Goal: Information Seeking & Learning: Learn about a topic

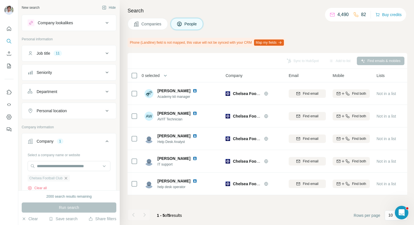
click at [67, 178] on icon "button" at bounding box center [66, 177] width 3 height 3
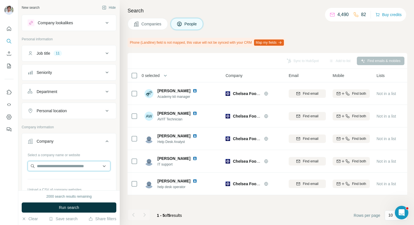
click at [72, 164] on input "text" at bounding box center [69, 166] width 83 height 10
paste input "**********"
type input "**********"
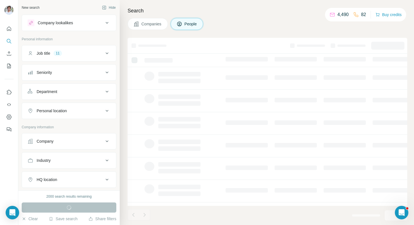
click at [79, 145] on button "Company" at bounding box center [69, 141] width 94 height 14
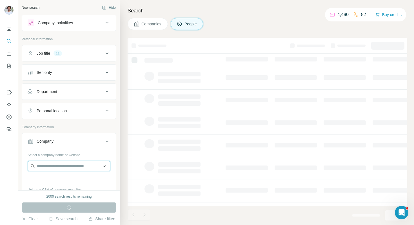
click at [69, 164] on input "text" at bounding box center [69, 166] width 83 height 10
paste input "**********"
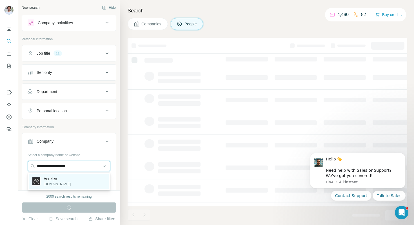
type input "**********"
click at [68, 177] on div "Acrelec acrelec.com" at bounding box center [69, 180] width 80 height 15
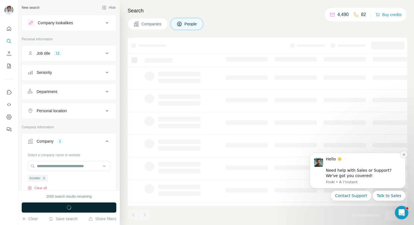
click at [403, 156] on button "Dismiss notification" at bounding box center [403, 154] width 7 height 7
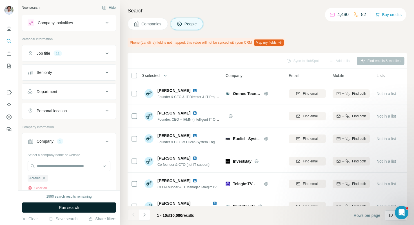
click at [104, 206] on button "Run search" at bounding box center [69, 207] width 95 height 10
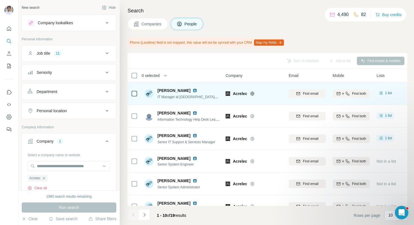
click at [193, 89] on img at bounding box center [195, 90] width 5 height 5
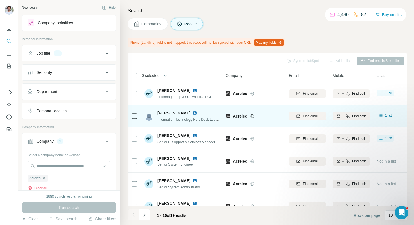
click at [193, 113] on img at bounding box center [195, 113] width 5 height 5
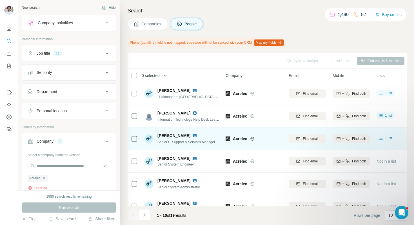
click at [196, 134] on img at bounding box center [195, 135] width 5 height 5
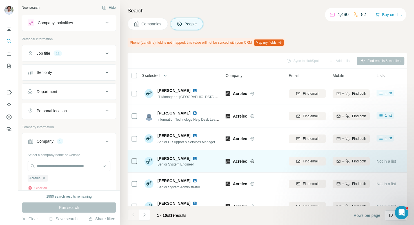
click at [193, 158] on img at bounding box center [195, 158] width 5 height 5
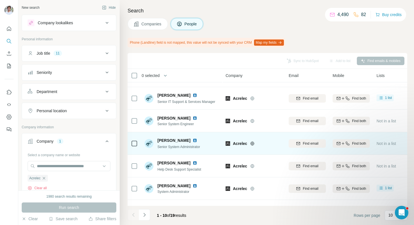
click at [193, 140] on img at bounding box center [195, 140] width 5 height 5
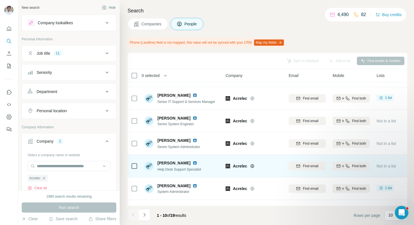
click at [193, 162] on img at bounding box center [195, 162] width 5 height 5
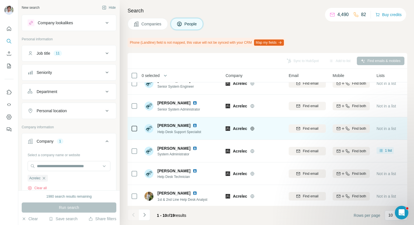
scroll to position [98, 0]
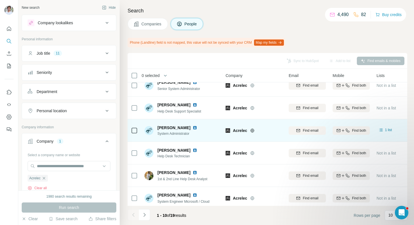
click at [197, 127] on img at bounding box center [195, 127] width 5 height 5
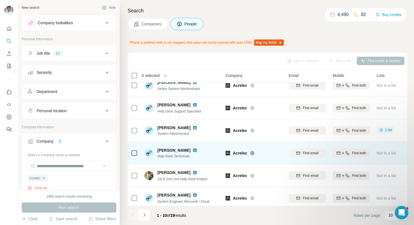
click at [196, 150] on img at bounding box center [195, 150] width 5 height 5
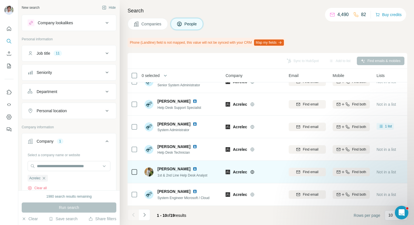
click at [193, 169] on img at bounding box center [195, 168] width 5 height 5
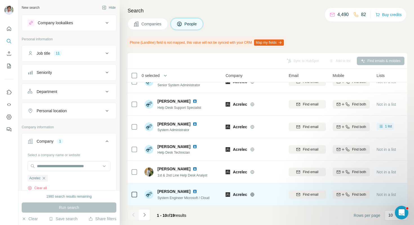
click at [197, 192] on img at bounding box center [195, 191] width 5 height 5
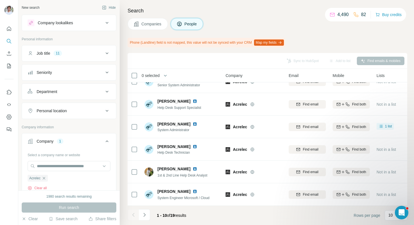
drag, startPoint x: 148, startPoint y: 215, endPoint x: 149, endPoint y: 212, distance: 2.8
click at [148, 215] on button "Navigate to next page" at bounding box center [144, 214] width 11 height 11
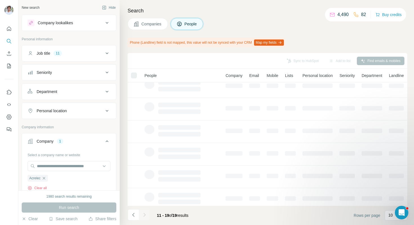
scroll to position [0, 0]
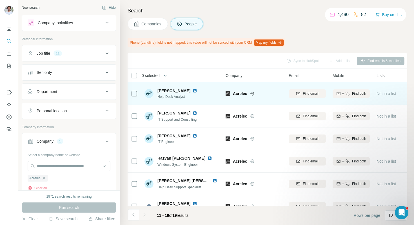
click at [193, 91] on img at bounding box center [195, 90] width 5 height 5
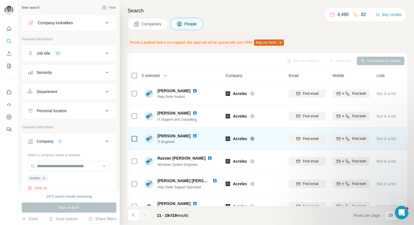
click at [193, 136] on img at bounding box center [195, 135] width 5 height 5
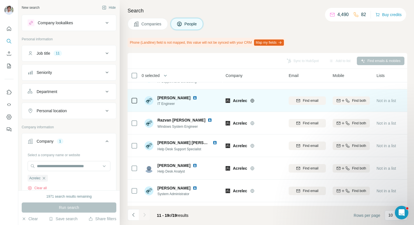
scroll to position [52, 0]
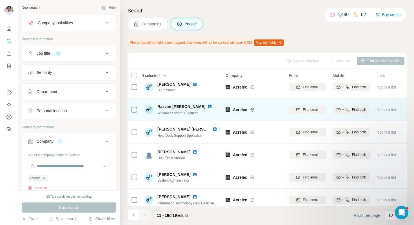
click at [207, 106] on img at bounding box center [209, 106] width 5 height 5
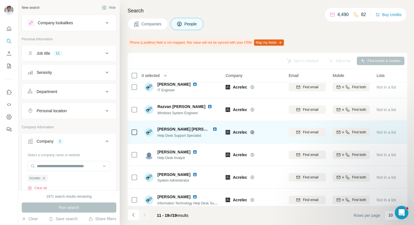
click at [213, 128] on img at bounding box center [215, 129] width 5 height 5
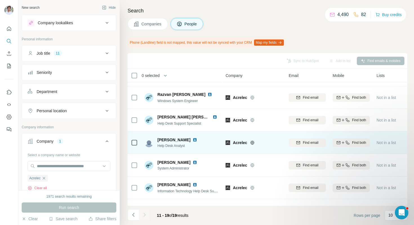
scroll to position [72, 0]
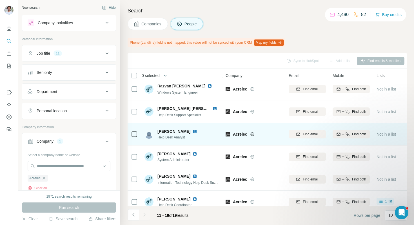
click at [193, 133] on img at bounding box center [195, 131] width 5 height 5
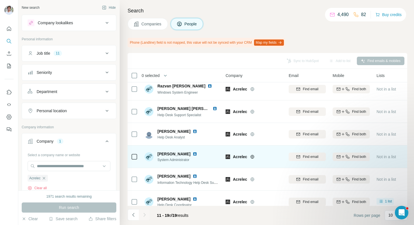
click at [193, 153] on img at bounding box center [195, 153] width 5 height 5
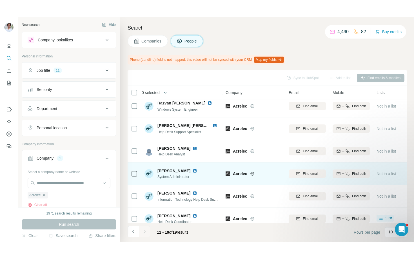
scroll to position [79, 0]
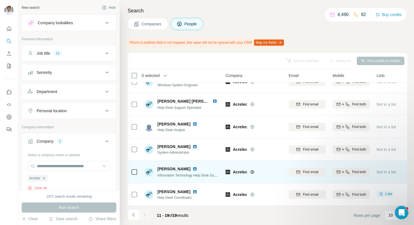
click at [197, 169] on img at bounding box center [195, 168] width 5 height 5
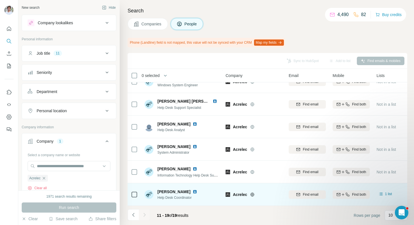
click at [197, 191] on img at bounding box center [195, 191] width 5 height 5
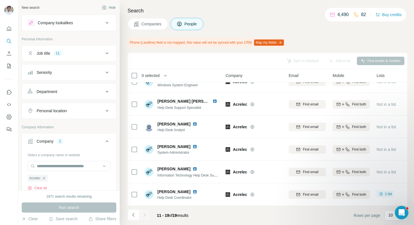
click at [334, 40] on div "Phone (Landline) field is not mapped, this value will not be synced with your C…" at bounding box center [267, 43] width 279 height 10
click at [46, 176] on icon "button" at bounding box center [44, 178] width 5 height 5
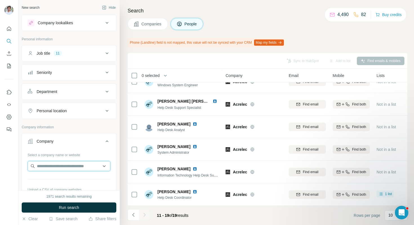
click at [57, 166] on input "text" at bounding box center [69, 166] width 83 height 10
paste input "**********"
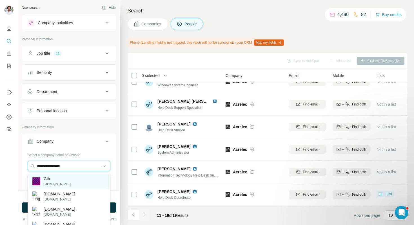
type input "**********"
click at [56, 176] on p "Gtb" at bounding box center [57, 179] width 27 height 6
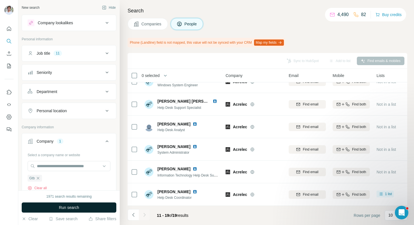
click at [59, 211] on button "Run search" at bounding box center [69, 207] width 95 height 10
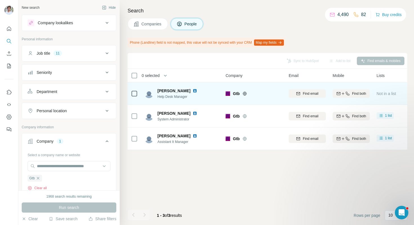
click at [193, 89] on img at bounding box center [195, 90] width 5 height 5
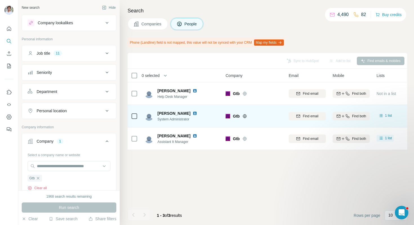
click at [193, 112] on img at bounding box center [195, 113] width 5 height 5
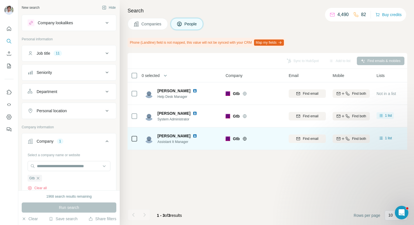
click at [193, 137] on img at bounding box center [195, 135] width 5 height 5
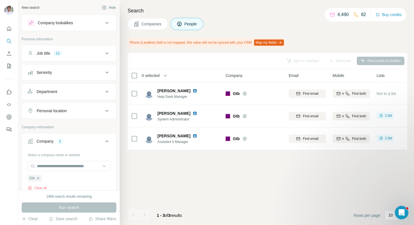
click at [157, 30] on div "Search Companies People Phone (Landline) field is not mapped, this value will n…" at bounding box center [267, 112] width 294 height 225
click at [157, 25] on span "Companies" at bounding box center [151, 24] width 21 height 6
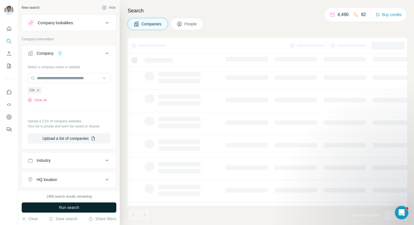
click at [82, 205] on button "Run search" at bounding box center [69, 207] width 95 height 10
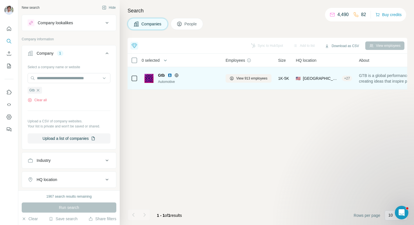
click at [169, 77] on img at bounding box center [169, 75] width 5 height 5
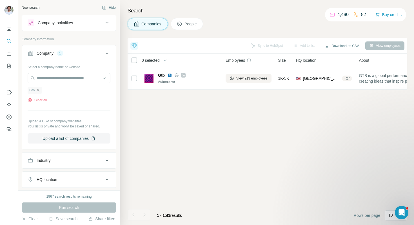
click at [40, 91] on icon "button" at bounding box center [38, 90] width 5 height 5
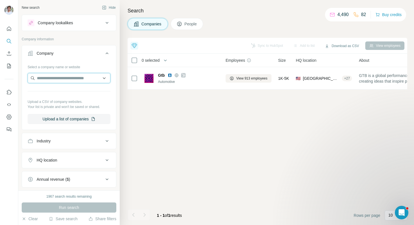
click at [62, 81] on input "text" at bounding box center [69, 78] width 83 height 10
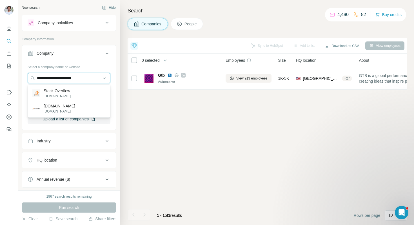
type input "**********"
click at [67, 92] on p "Stack Overflow" at bounding box center [57, 91] width 27 height 6
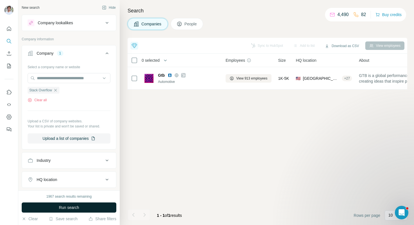
click at [87, 205] on button "Run search" at bounding box center [69, 207] width 95 height 10
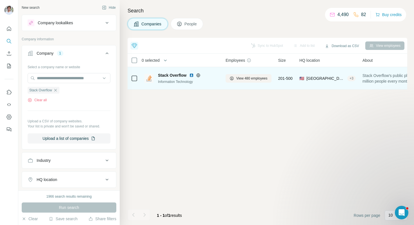
drag, startPoint x: 192, startPoint y: 75, endPoint x: 196, endPoint y: 75, distance: 4.2
click at [192, 75] on img at bounding box center [191, 75] width 5 height 5
click at [232, 77] on icon at bounding box center [231, 78] width 5 height 5
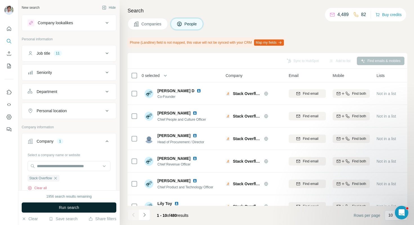
click at [95, 206] on button "Run search" at bounding box center [69, 207] width 95 height 10
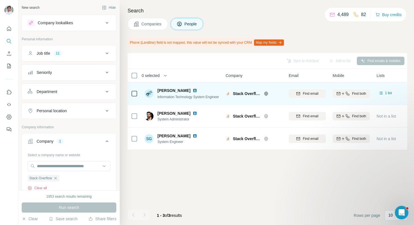
click at [193, 91] on img at bounding box center [195, 90] width 5 height 5
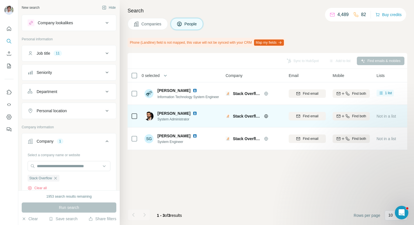
click at [193, 113] on img at bounding box center [195, 113] width 5 height 5
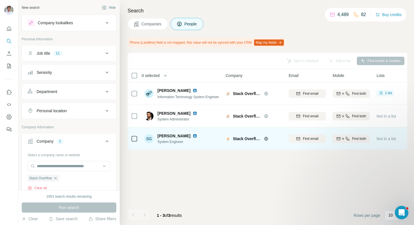
click at [193, 135] on img at bounding box center [195, 135] width 5 height 5
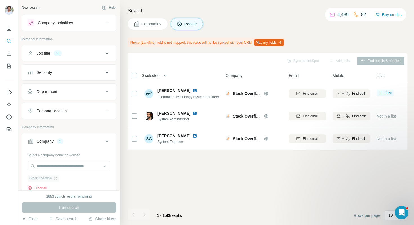
click at [57, 177] on icon "button" at bounding box center [55, 177] width 3 height 3
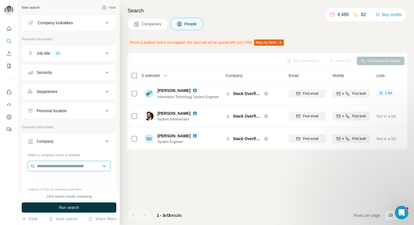
click at [58, 165] on input "text" at bounding box center [69, 166] width 83 height 10
paste input "**********"
type input "**********"
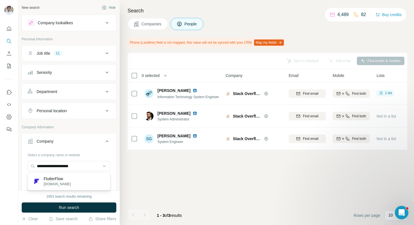
click at [64, 185] on p "flutterflow.io" at bounding box center [57, 183] width 27 height 5
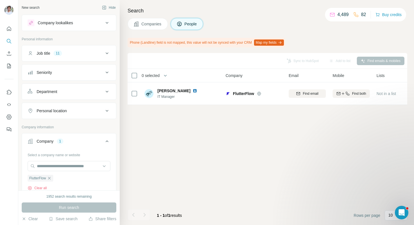
click at [152, 27] on button "Companies" at bounding box center [148, 24] width 40 height 12
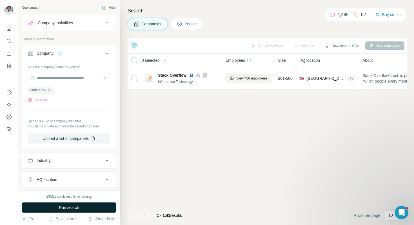
click at [103, 204] on button "Run search" at bounding box center [69, 207] width 95 height 10
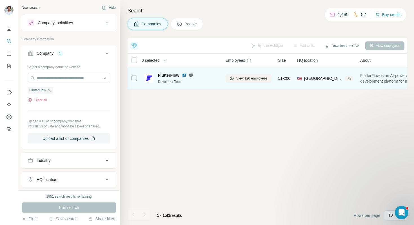
click at [186, 73] on img at bounding box center [184, 75] width 5 height 5
click at [234, 77] on button "View 120 employees" at bounding box center [248, 78] width 46 height 8
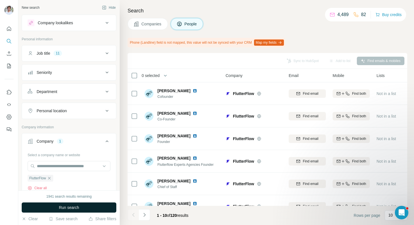
click at [64, 208] on span "Run search" at bounding box center [69, 207] width 20 height 6
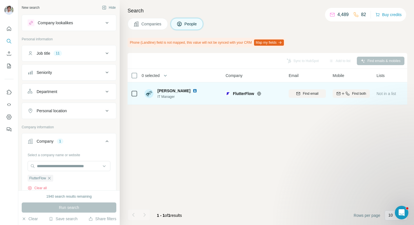
click at [193, 90] on img at bounding box center [195, 90] width 5 height 5
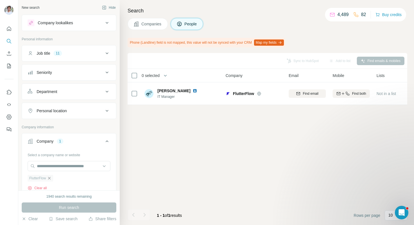
click at [50, 177] on icon "button" at bounding box center [49, 178] width 5 height 5
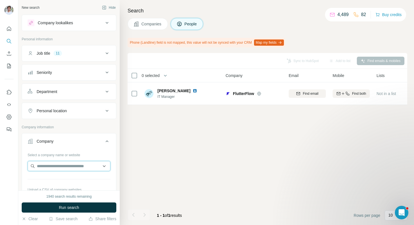
click at [62, 166] on input "text" at bounding box center [69, 166] width 83 height 10
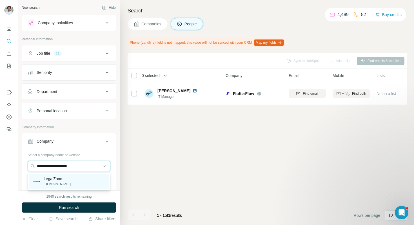
type input "**********"
click at [71, 177] on div "LegalZoom legalzoom.com" at bounding box center [69, 180] width 80 height 15
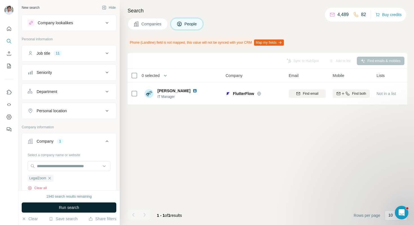
click at [72, 211] on button "Run search" at bounding box center [69, 207] width 95 height 10
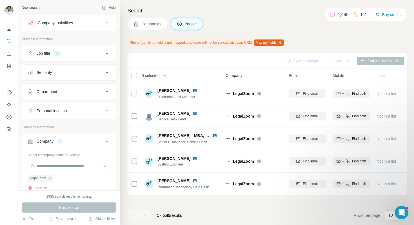
click at [153, 27] on button "Companies" at bounding box center [148, 24] width 40 height 12
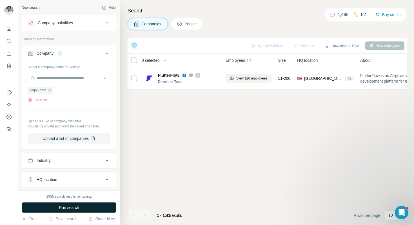
click at [82, 205] on button "Run search" at bounding box center [69, 207] width 95 height 10
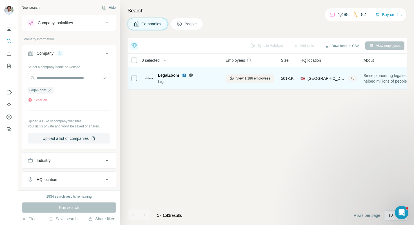
click at [183, 77] on img at bounding box center [184, 75] width 5 height 5
click at [238, 78] on span "View 1,186 employees" at bounding box center [253, 78] width 34 height 5
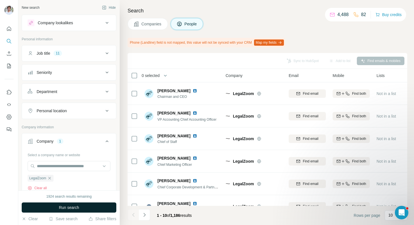
click at [108, 203] on button "Run search" at bounding box center [69, 207] width 95 height 10
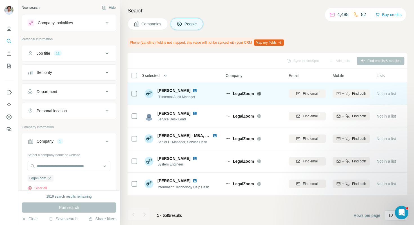
click at [197, 91] on img at bounding box center [195, 90] width 5 height 5
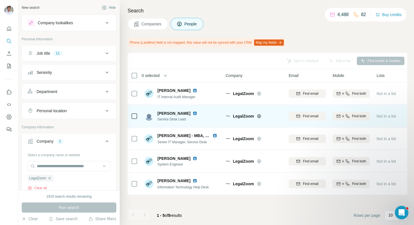
click at [193, 114] on img at bounding box center [195, 113] width 5 height 5
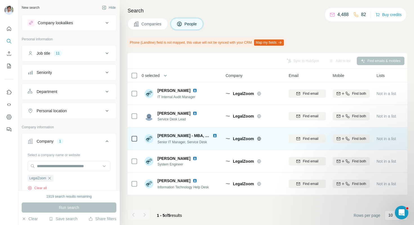
click at [213, 135] on img at bounding box center [215, 135] width 5 height 5
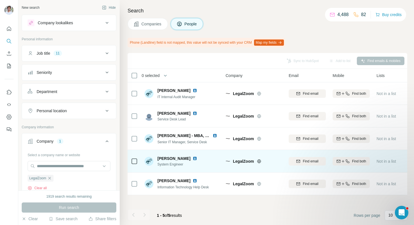
click at [197, 158] on img at bounding box center [195, 158] width 5 height 5
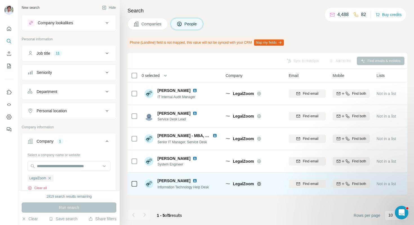
click at [193, 180] on img at bounding box center [195, 180] width 5 height 5
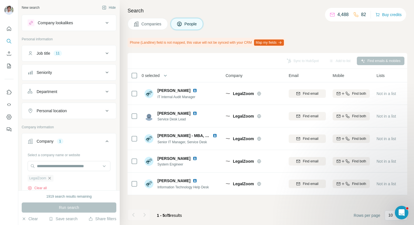
click at [50, 177] on icon "button" at bounding box center [49, 178] width 5 height 5
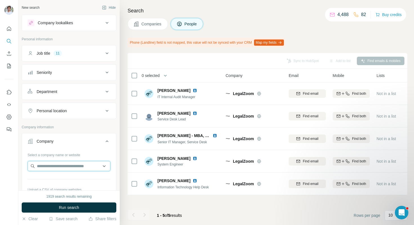
click at [52, 167] on input "text" at bounding box center [69, 166] width 83 height 10
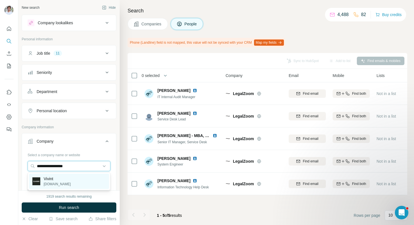
type input "**********"
click at [57, 176] on p "Vivint" at bounding box center [57, 179] width 27 height 6
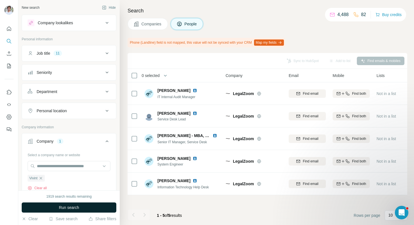
click at [66, 209] on span "Run search" at bounding box center [69, 207] width 20 height 6
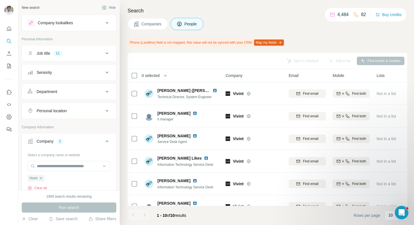
click at [151, 36] on div "Search Companies People Phone (Landline) field is not mapped, this value will n…" at bounding box center [267, 112] width 294 height 225
click at [152, 30] on div "Search Companies People Phone (Landline) field is not mapped, this value will n…" at bounding box center [267, 112] width 294 height 225
click at [153, 23] on span "Companies" at bounding box center [151, 24] width 21 height 6
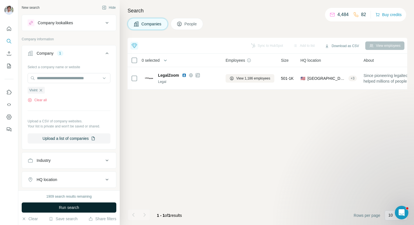
click at [80, 205] on button "Run search" at bounding box center [69, 207] width 95 height 10
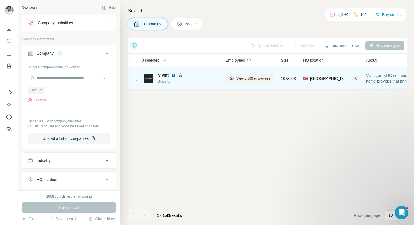
click at [174, 74] on img at bounding box center [173, 75] width 5 height 5
click at [245, 75] on button "View 6,666 employees" at bounding box center [249, 78] width 49 height 8
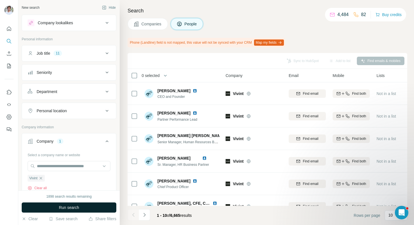
click at [99, 210] on button "Run search" at bounding box center [69, 207] width 95 height 10
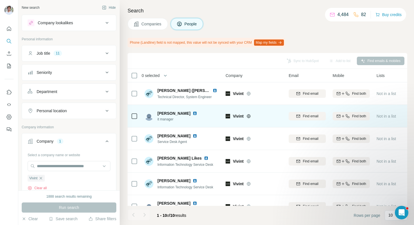
click at [193, 112] on img at bounding box center [195, 113] width 5 height 5
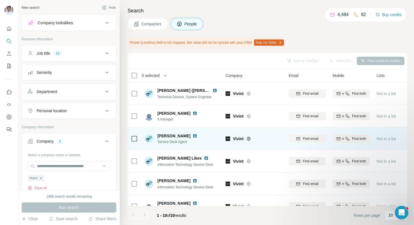
click at [193, 137] on img at bounding box center [195, 135] width 5 height 5
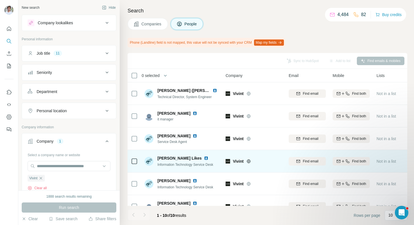
click at [204, 159] on img at bounding box center [206, 158] width 5 height 5
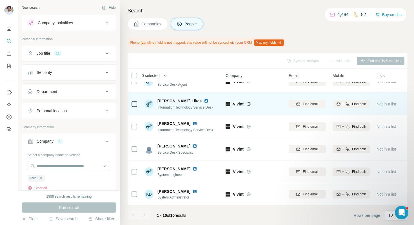
scroll to position [62, 0]
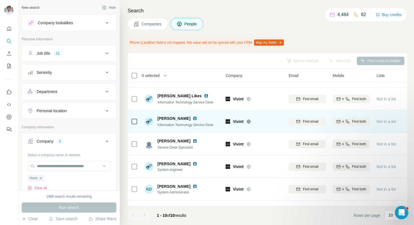
click at [193, 119] on img at bounding box center [195, 118] width 5 height 5
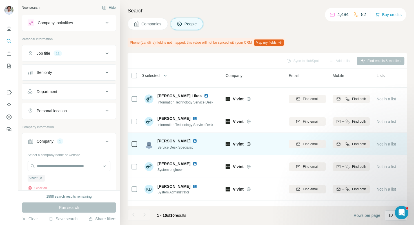
click at [193, 141] on img at bounding box center [195, 140] width 5 height 5
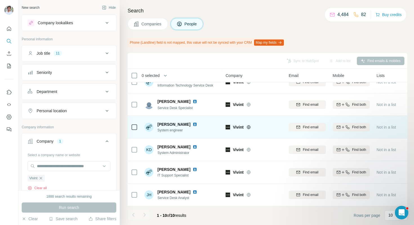
scroll to position [102, 0]
click at [193, 124] on img at bounding box center [195, 124] width 5 height 5
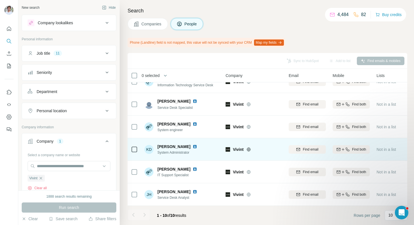
click at [193, 146] on img at bounding box center [195, 146] width 5 height 5
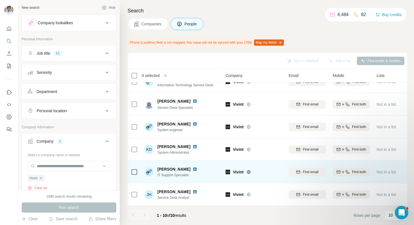
click at [197, 168] on img at bounding box center [195, 169] width 5 height 5
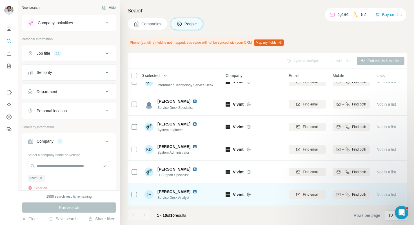
click at [193, 191] on img at bounding box center [195, 191] width 5 height 5
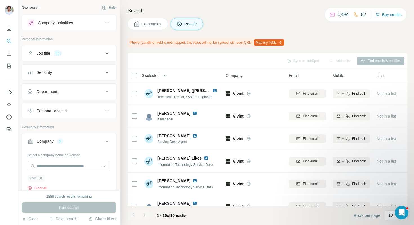
click at [41, 178] on icon "button" at bounding box center [41, 177] width 3 height 3
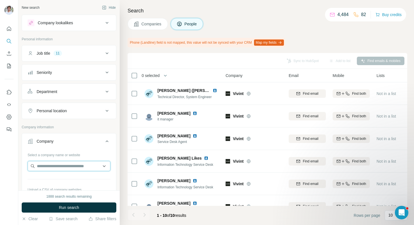
click at [56, 166] on input "text" at bounding box center [69, 166] width 83 height 10
paste input "**********"
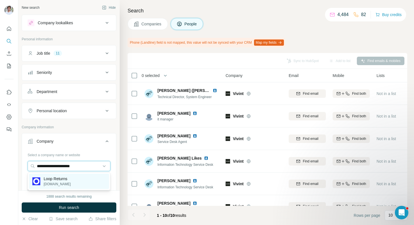
type input "**********"
click at [65, 180] on p "Loop Returns" at bounding box center [57, 179] width 27 height 6
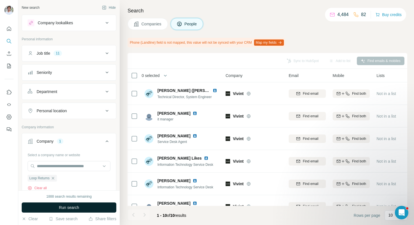
click at [65, 208] on span "Run search" at bounding box center [69, 207] width 20 height 6
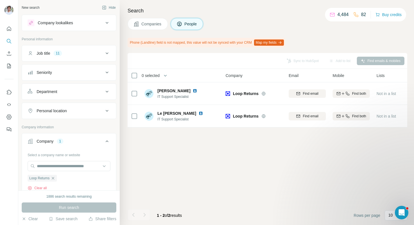
click at [155, 24] on span "Companies" at bounding box center [151, 24] width 21 height 6
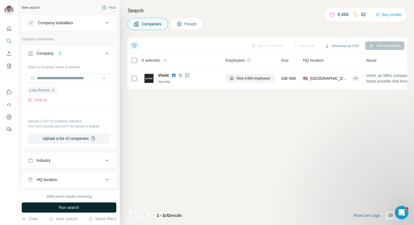
click at [89, 205] on button "Run search" at bounding box center [69, 207] width 95 height 10
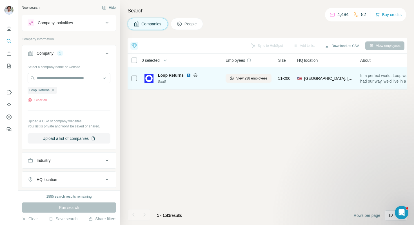
click at [187, 75] on img at bounding box center [188, 75] width 5 height 5
click at [240, 76] on span "View 238 employees" at bounding box center [251, 78] width 31 height 5
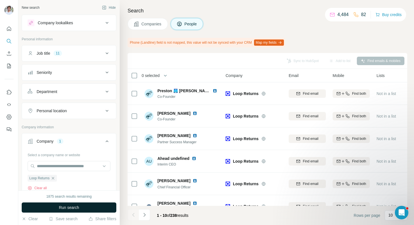
click at [91, 207] on button "Run search" at bounding box center [69, 207] width 95 height 10
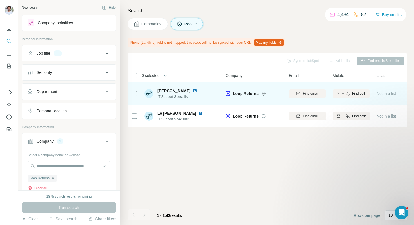
click at [197, 89] on img at bounding box center [195, 90] width 5 height 5
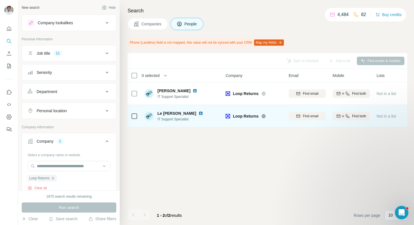
click at [198, 113] on img at bounding box center [200, 113] width 5 height 5
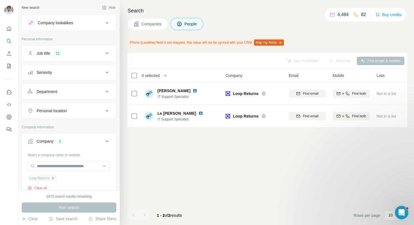
click at [54, 178] on icon "button" at bounding box center [53, 177] width 3 height 3
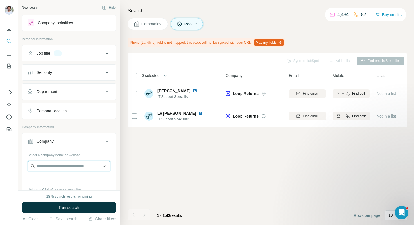
click at [62, 163] on input "text" at bounding box center [69, 166] width 83 height 10
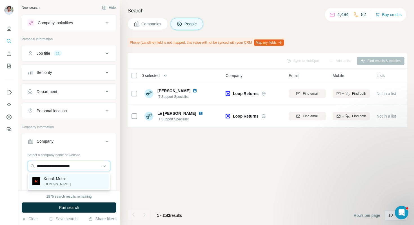
type input "**********"
click at [66, 179] on p "Kobalt Music" at bounding box center [57, 179] width 27 height 6
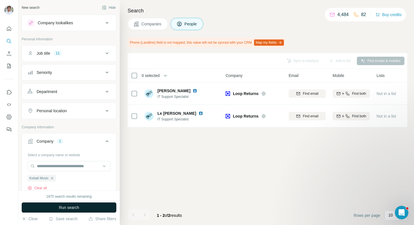
click at [78, 210] on button "Run search" at bounding box center [69, 207] width 95 height 10
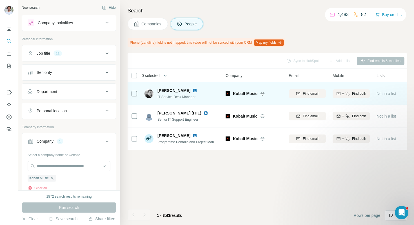
click at [193, 92] on img at bounding box center [195, 90] width 5 height 5
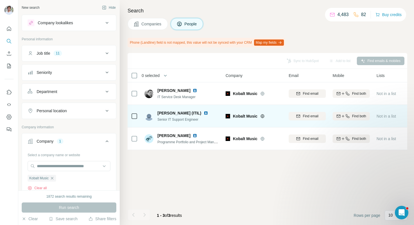
click at [204, 113] on img at bounding box center [205, 113] width 5 height 5
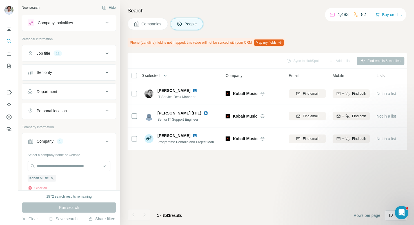
click at [156, 26] on span "Companies" at bounding box center [151, 24] width 21 height 6
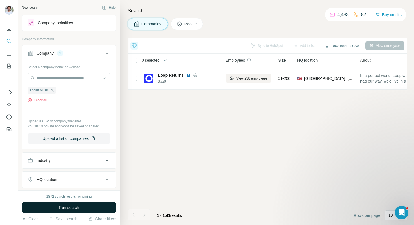
click at [91, 209] on button "Run search" at bounding box center [69, 207] width 95 height 10
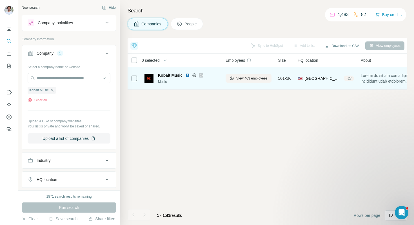
click at [187, 74] on img at bounding box center [187, 75] width 5 height 5
